Goal: Information Seeking & Learning: Learn about a topic

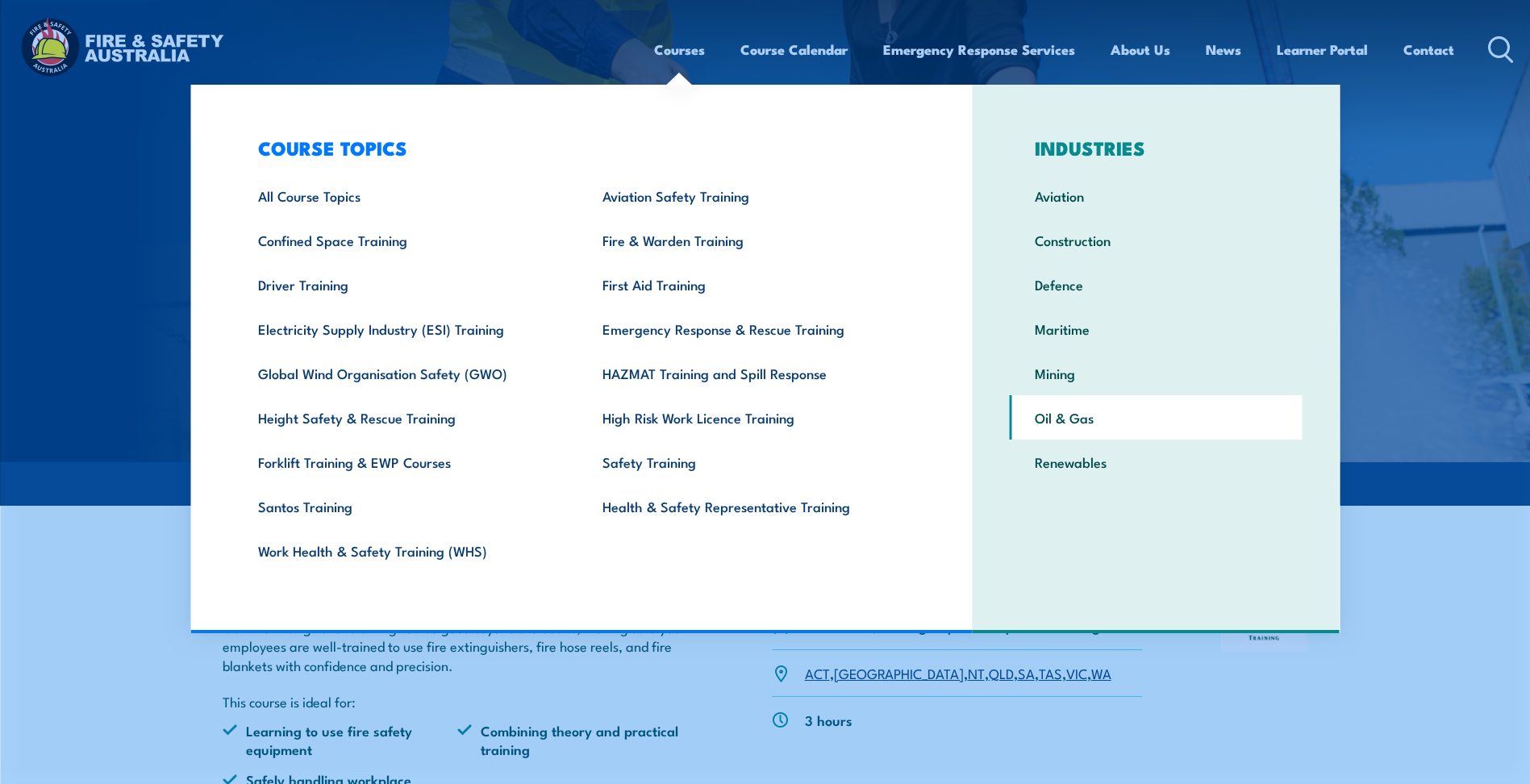
click at [1050, 419] on link "Oil & Gas" at bounding box center [1156, 417] width 292 height 44
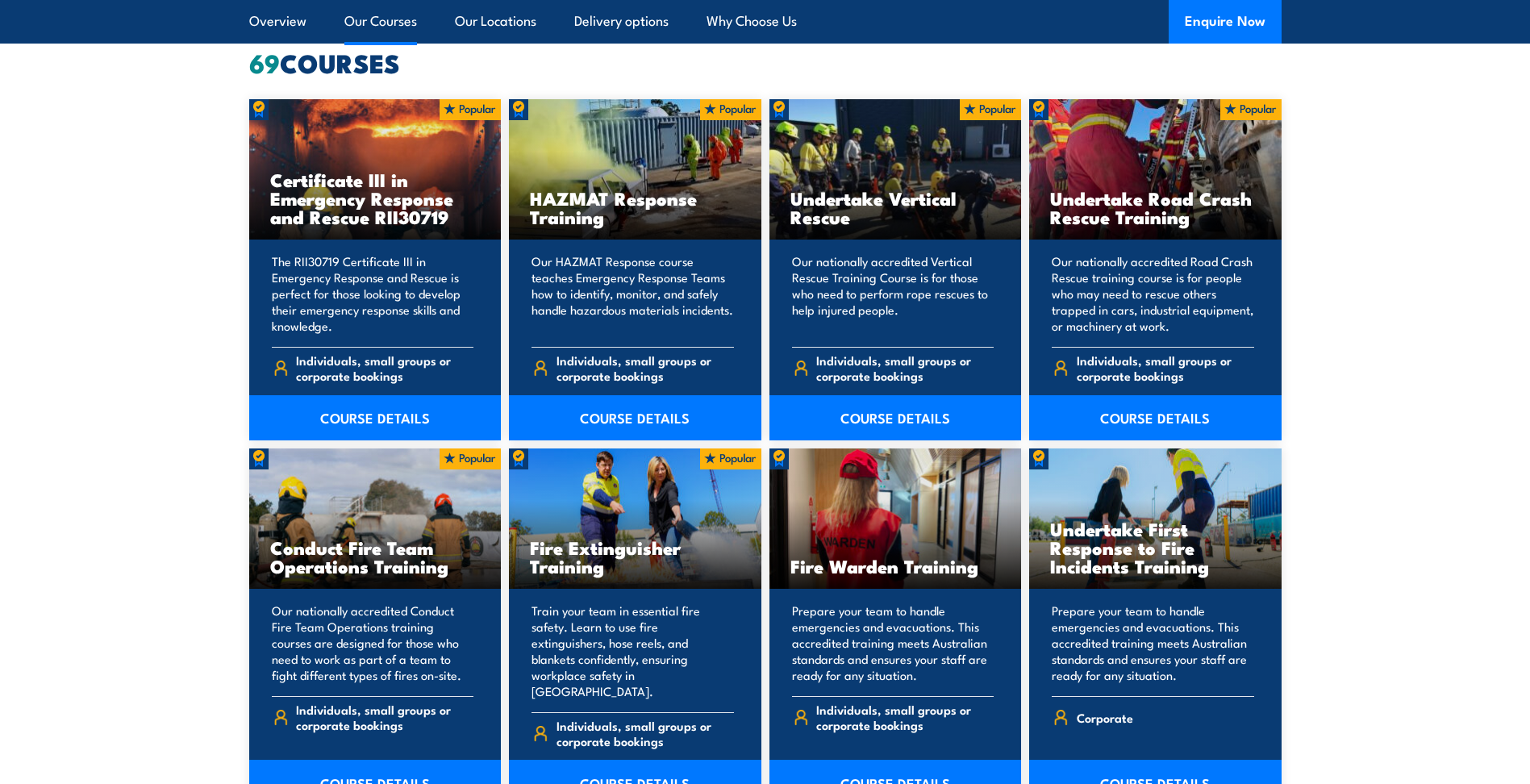
scroll to position [1370, 0]
click at [374, 414] on link "COURSE DETAILS" at bounding box center [375, 418] width 253 height 45
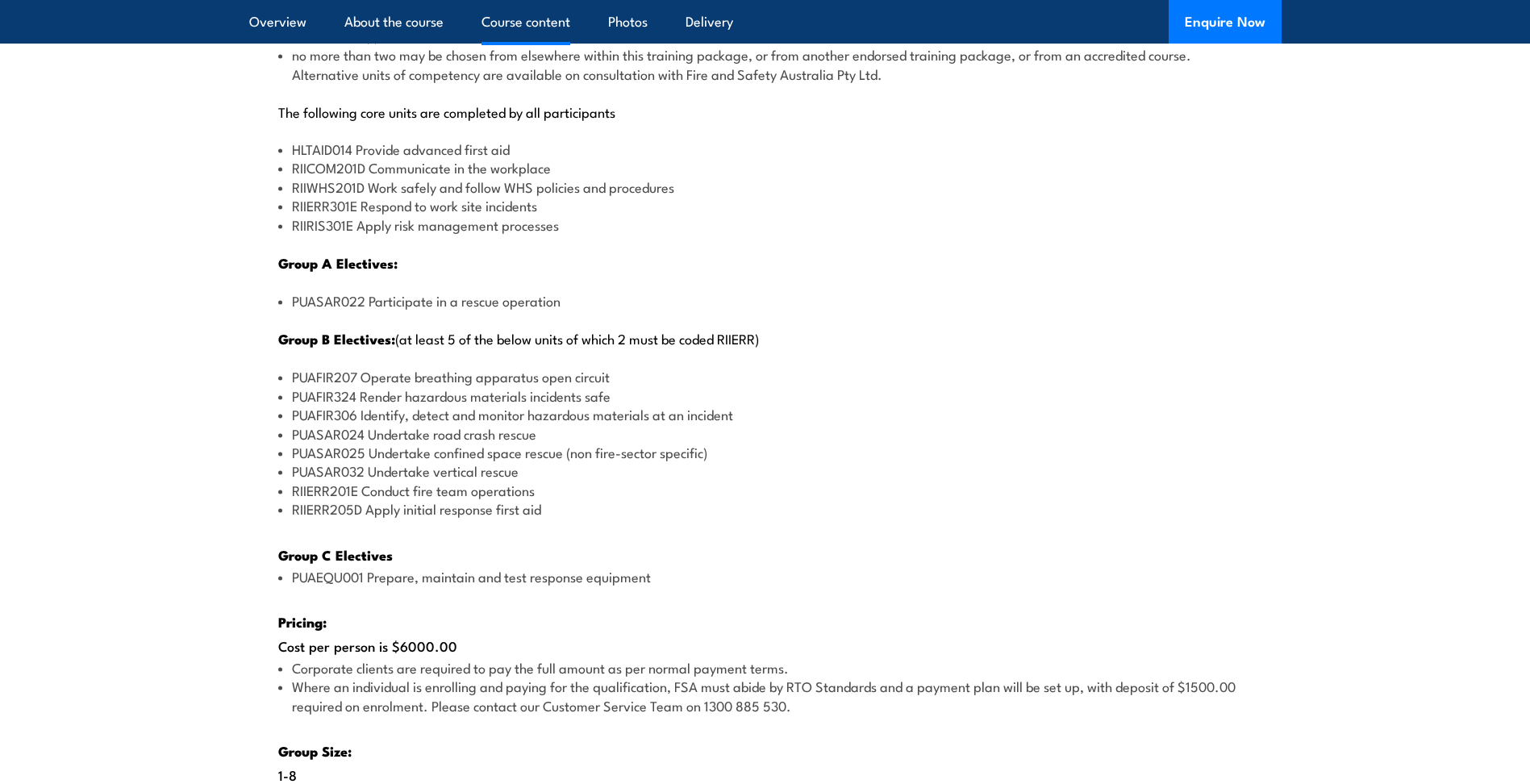
scroll to position [2016, 0]
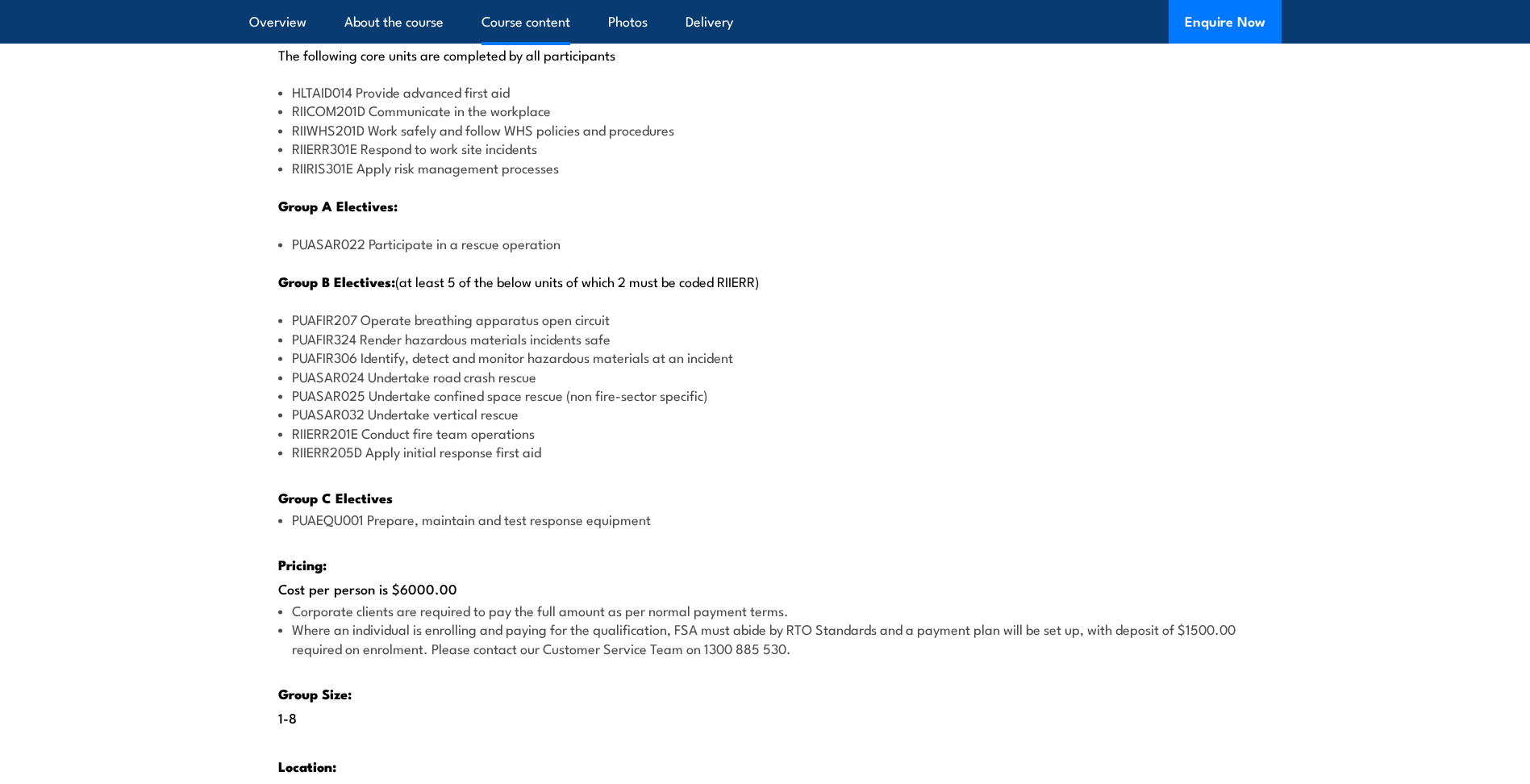
drag, startPoint x: 393, startPoint y: 585, endPoint x: 472, endPoint y: 596, distance: 79.8
click at [472, 596] on div "There are two options, you can choose between: INTENSIVE - Attending the intens…" at bounding box center [765, 333] width 1032 height 1147
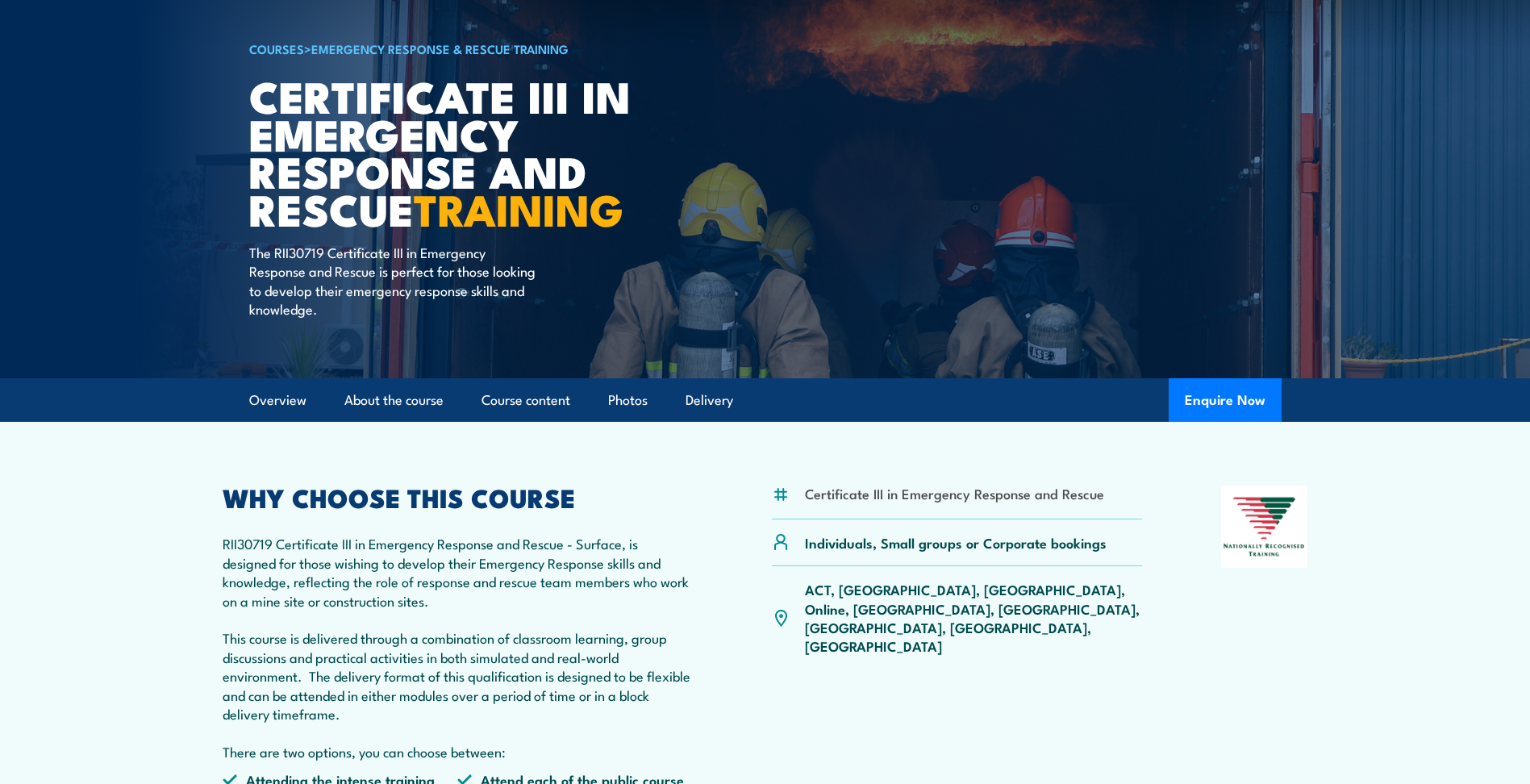
scroll to position [0, 0]
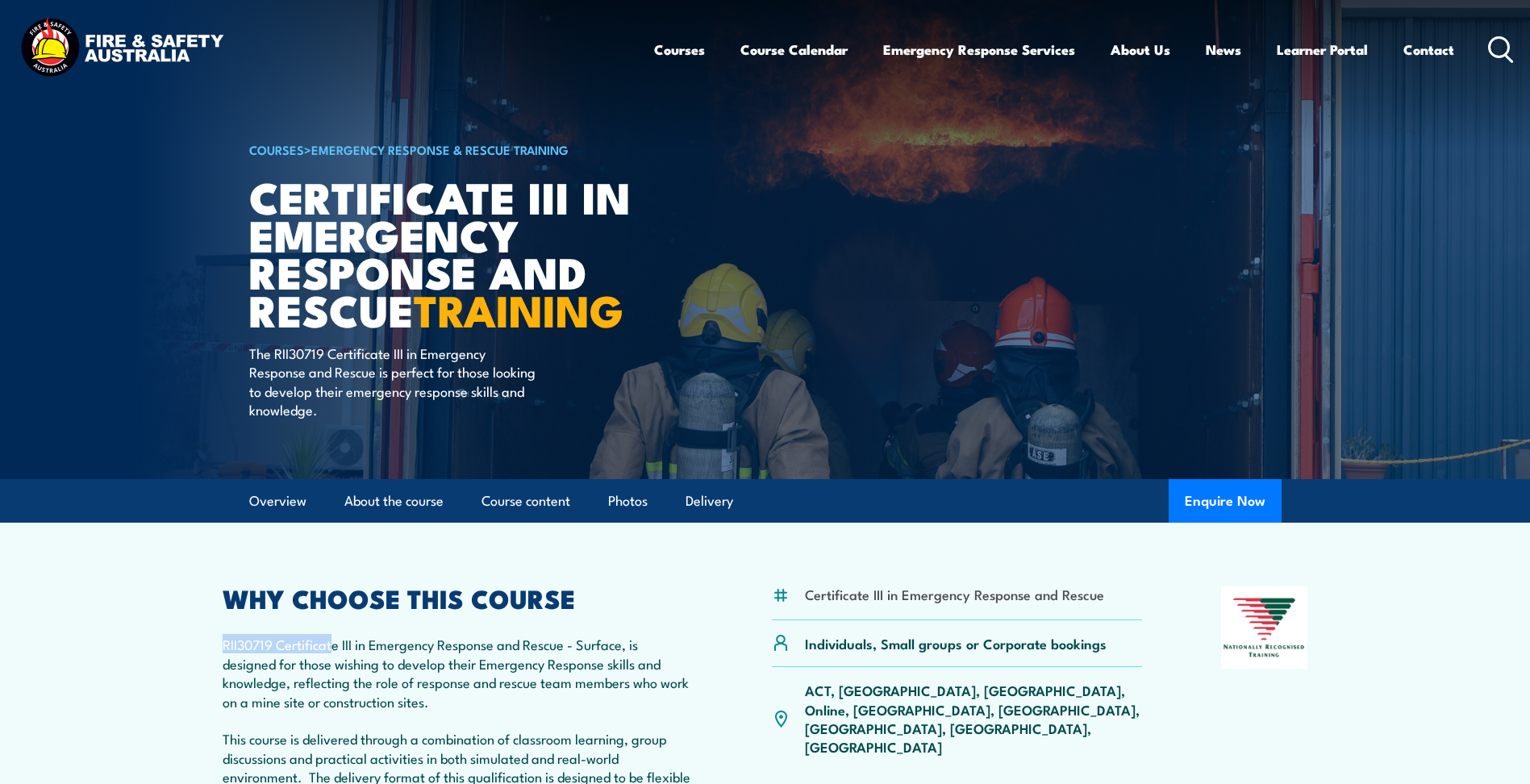
drag, startPoint x: 223, startPoint y: 641, endPoint x: 336, endPoint y: 642, distance: 113.0
click at [336, 643] on p "RII30719 Certificate III in Emergency Response and Rescue - Surface, is designe…" at bounding box center [457, 748] width 471 height 226
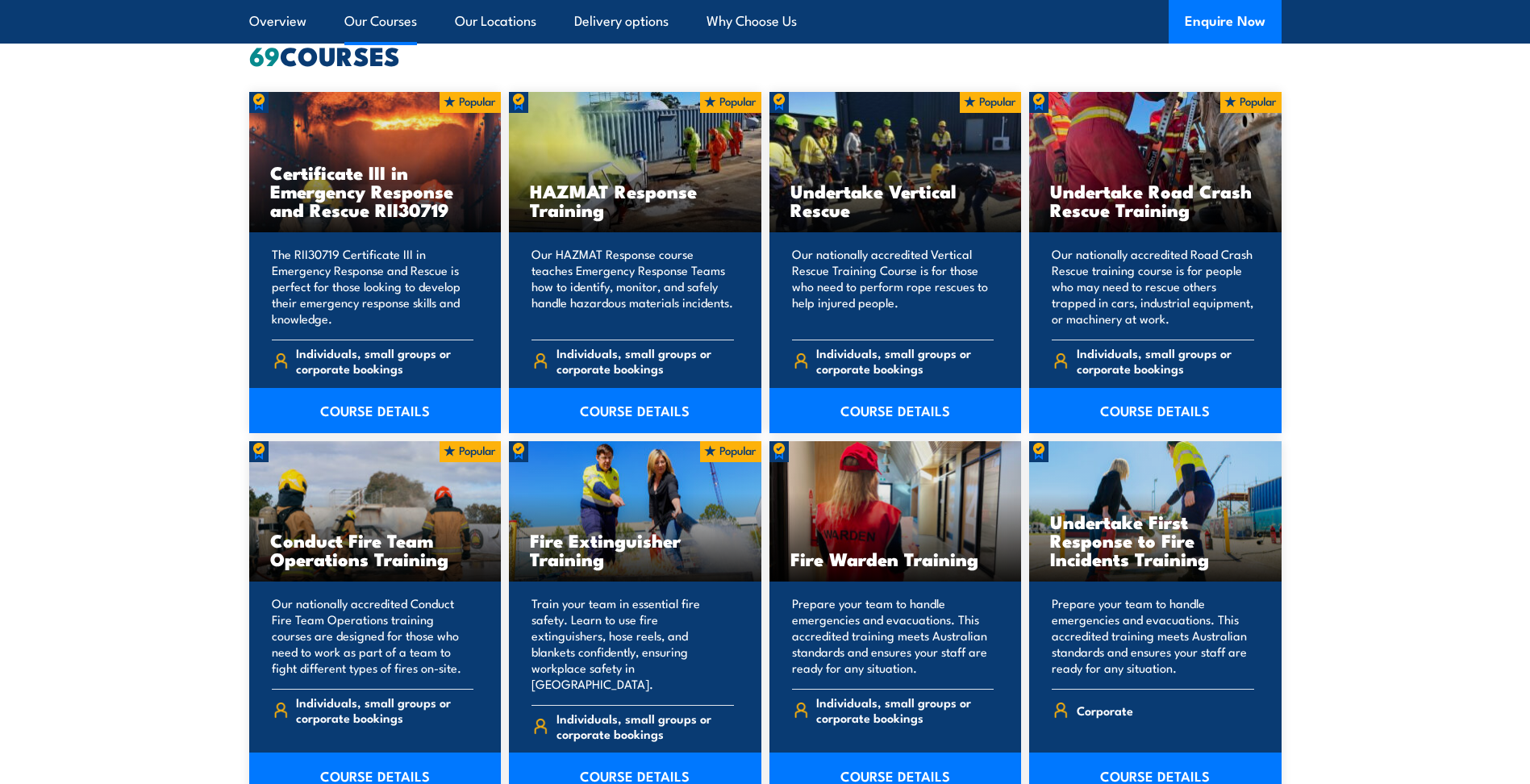
scroll to position [1451, 0]
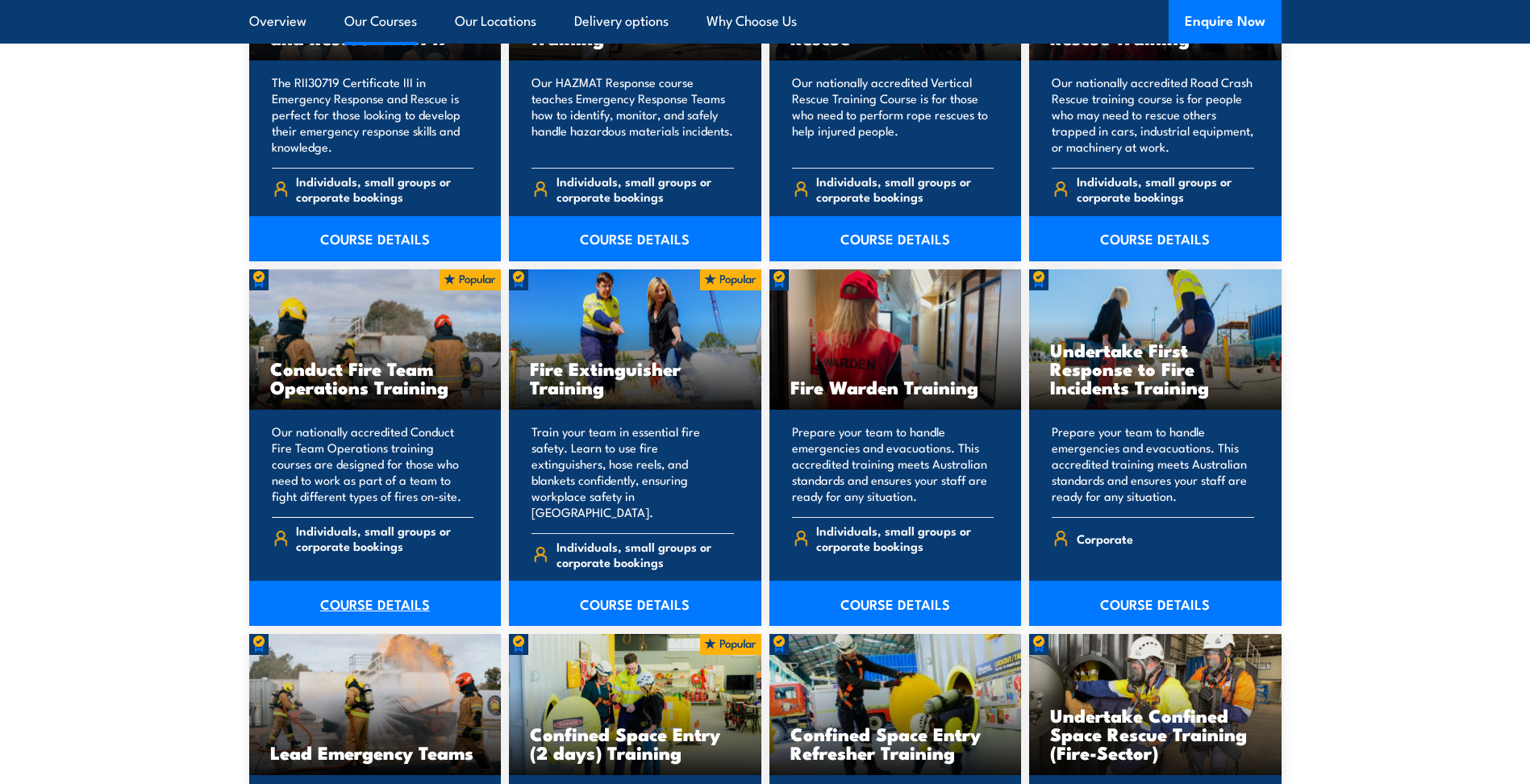
click at [374, 585] on link "COURSE DETAILS" at bounding box center [375, 602] width 253 height 45
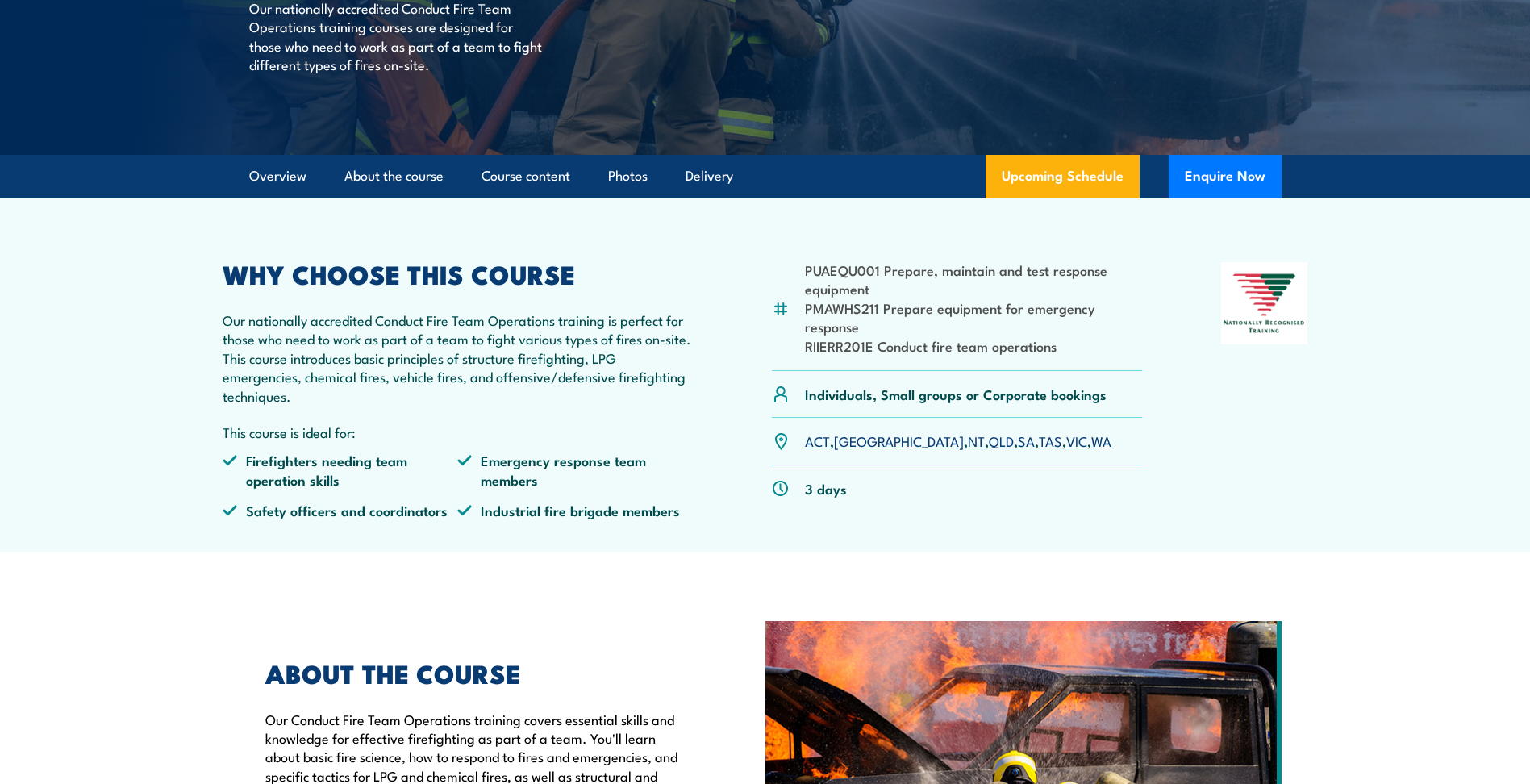
scroll to position [82, 0]
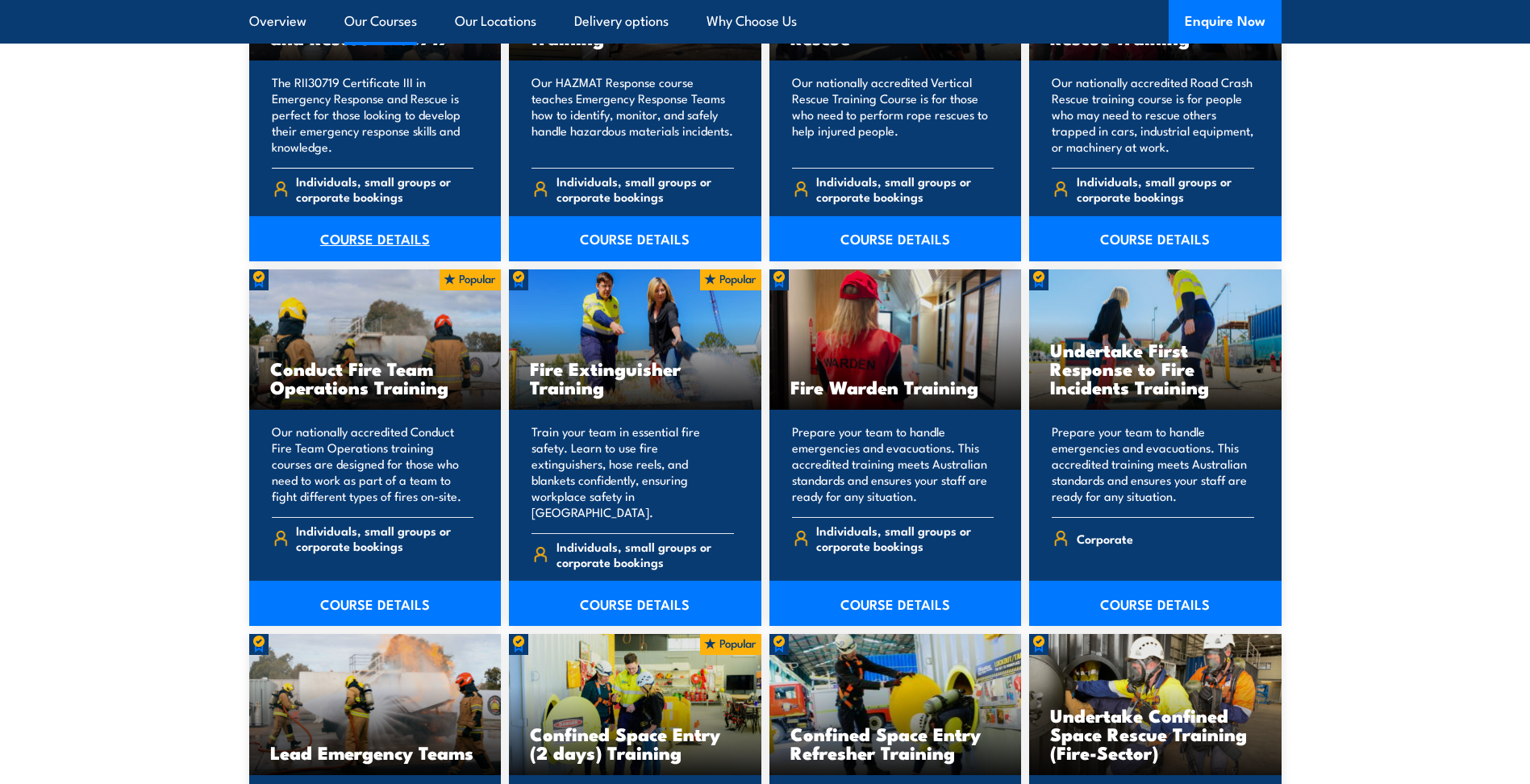
click at [400, 229] on link "COURSE DETAILS" at bounding box center [375, 238] width 253 height 45
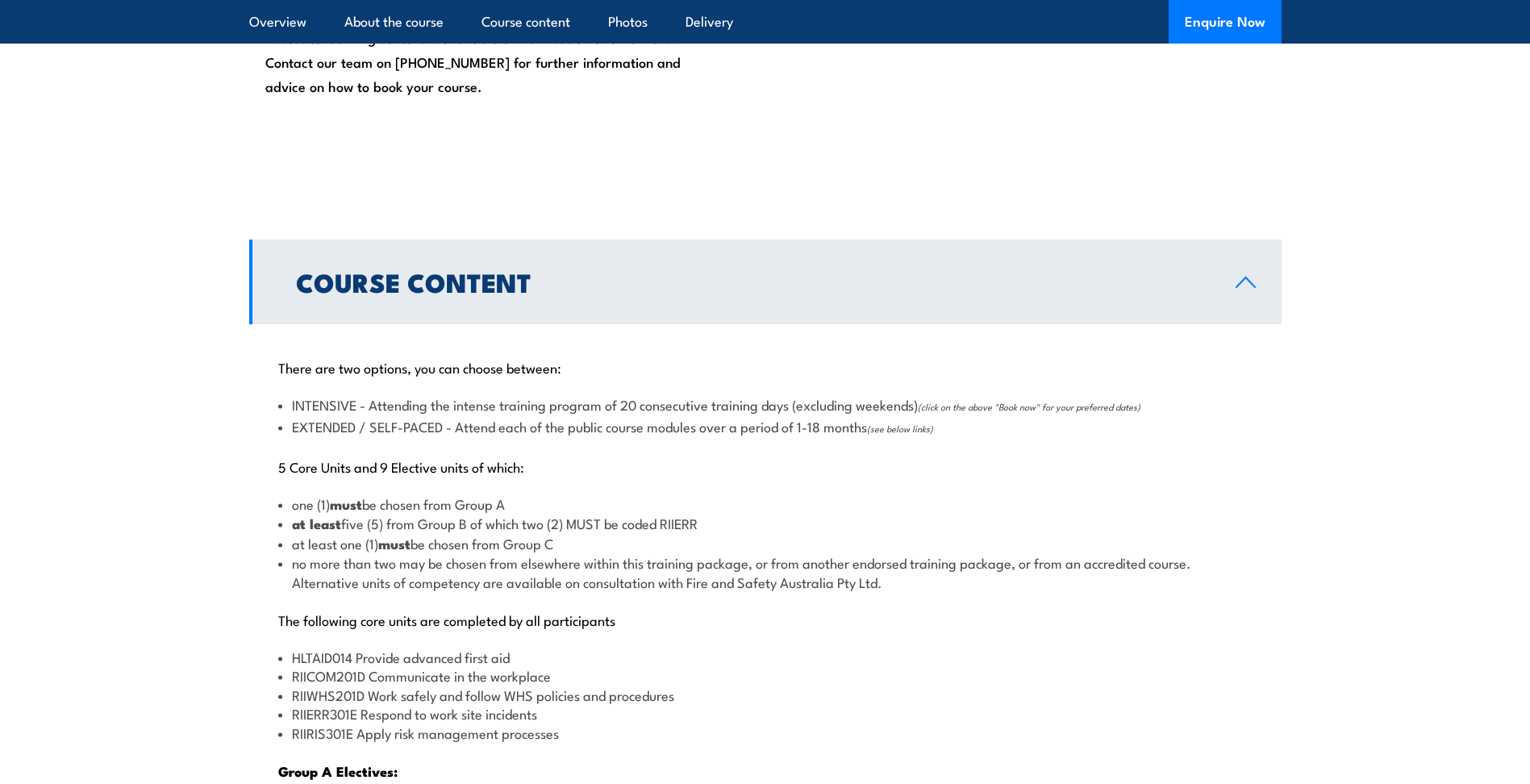
scroll to position [1451, 0]
